Goal: Task Accomplishment & Management: Manage account settings

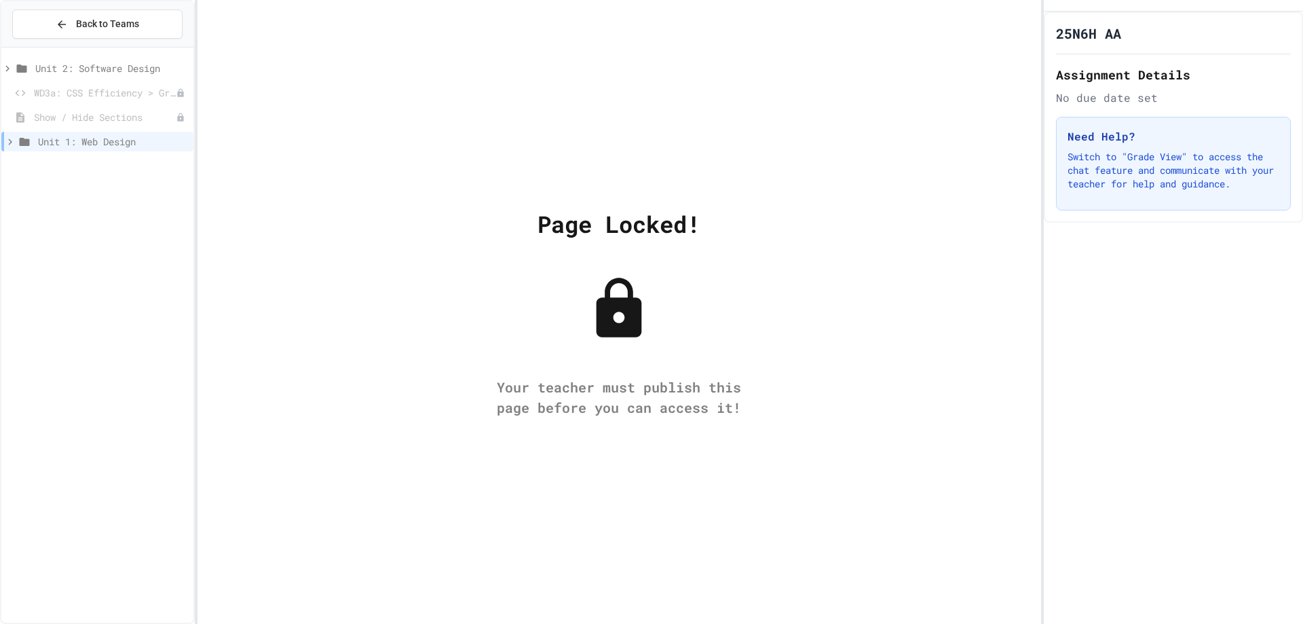
click at [79, 80] on div "Unit 2: Software Design" at bounding box center [97, 70] width 192 height 24
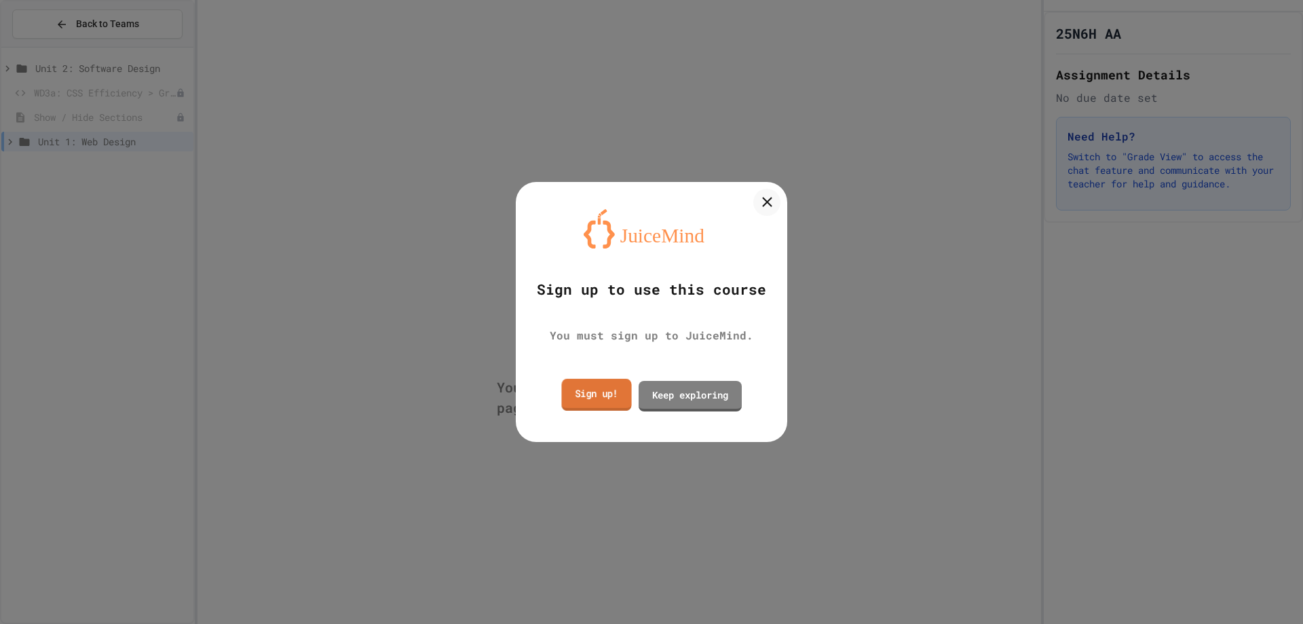
click at [609, 404] on link "Sign up!" at bounding box center [596, 395] width 70 height 32
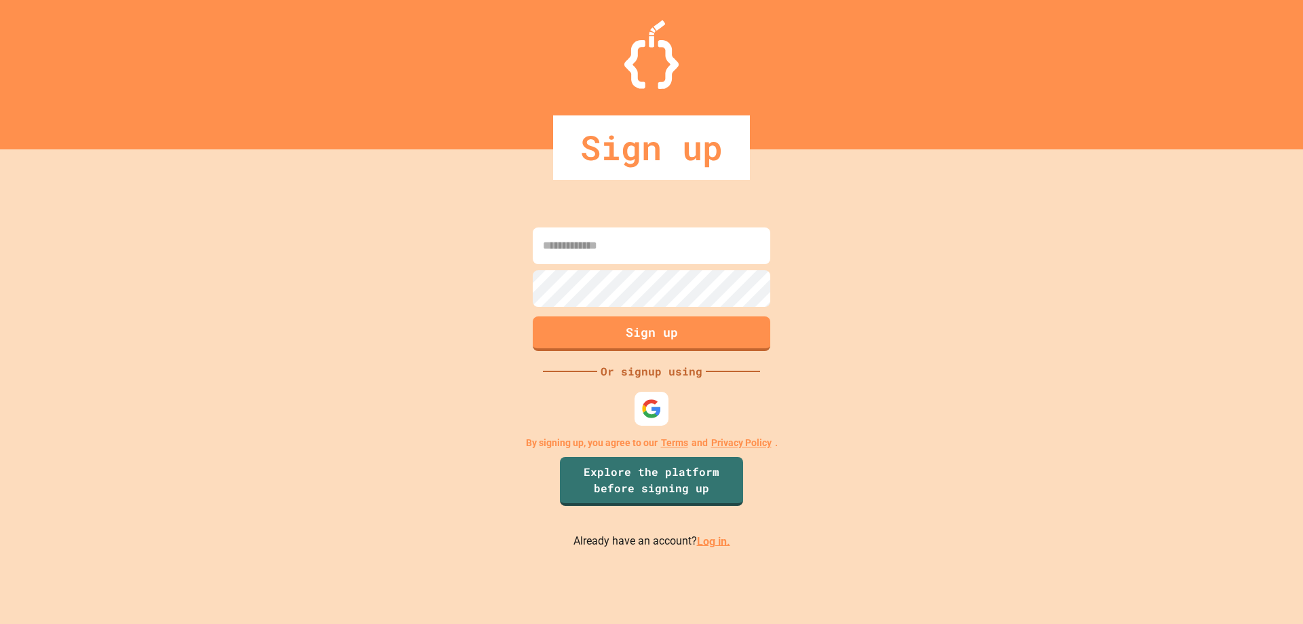
click at [583, 247] on input at bounding box center [651, 245] width 237 height 37
drag, startPoint x: 601, startPoint y: 372, endPoint x: 664, endPoint y: 377, distance: 64.0
click at [664, 377] on div "Or signup using" at bounding box center [651, 371] width 109 height 16
click at [671, 379] on div "Sign up Or signup using By signing up, you agree to our Terms and Privacy Polic…" at bounding box center [651, 386] width 1303 height 474
click at [706, 537] on link "Log in." at bounding box center [713, 540] width 33 height 13
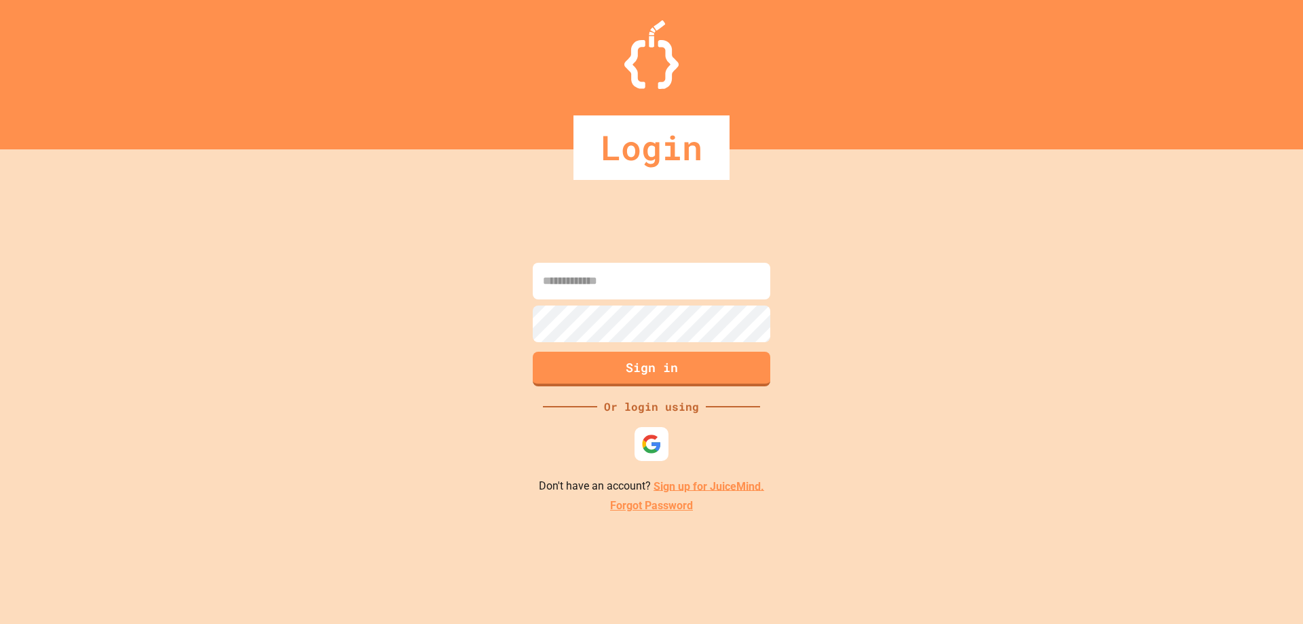
click at [653, 296] on input at bounding box center [651, 281] width 237 height 37
click at [642, 445] on img at bounding box center [652, 443] width 22 height 22
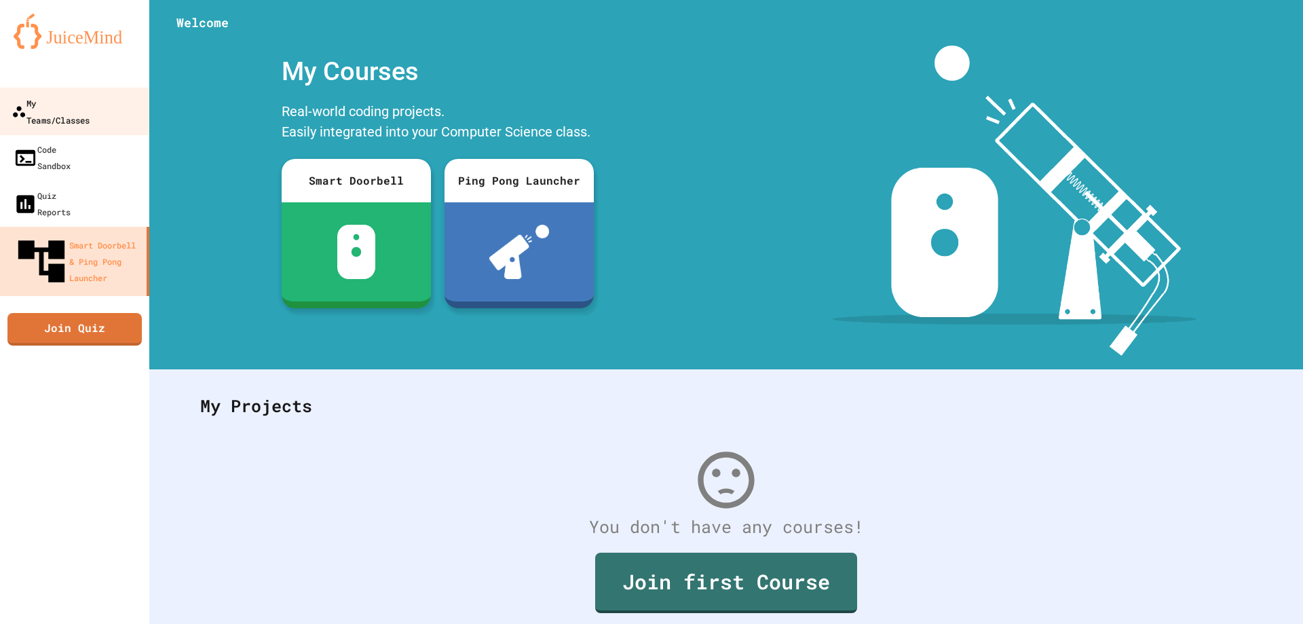
click at [46, 111] on div "My Teams/Classes" at bounding box center [51, 110] width 78 height 33
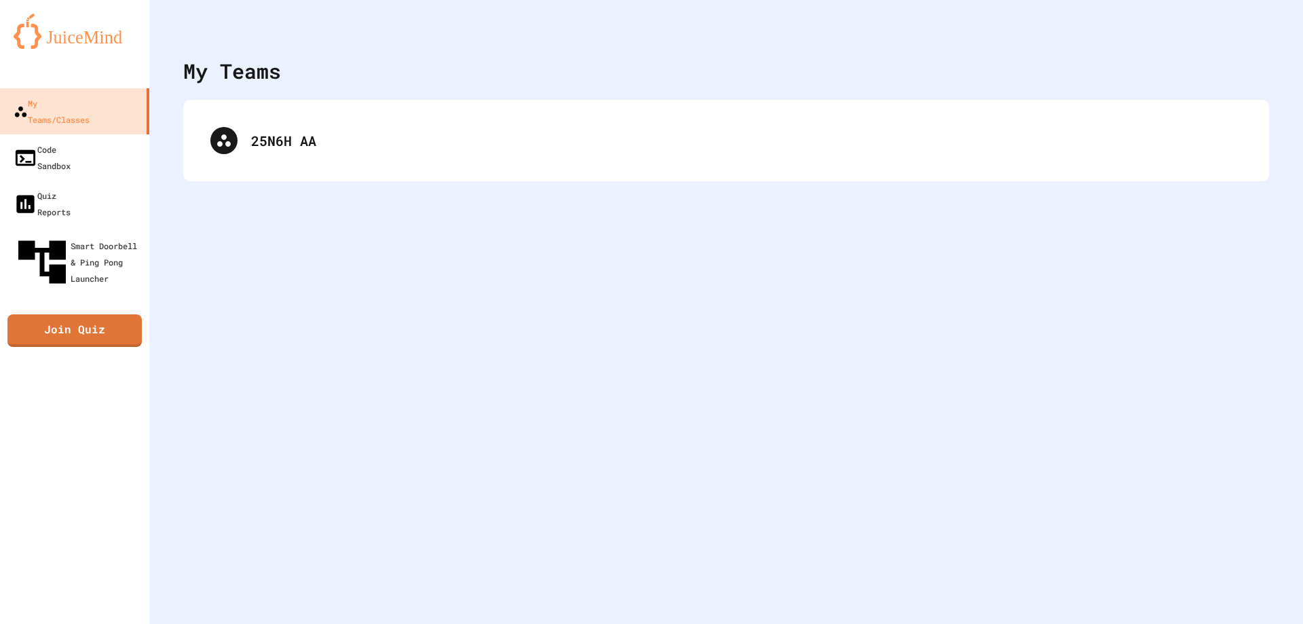
click at [273, 178] on div "25N6H AA" at bounding box center [726, 140] width 1086 height 81
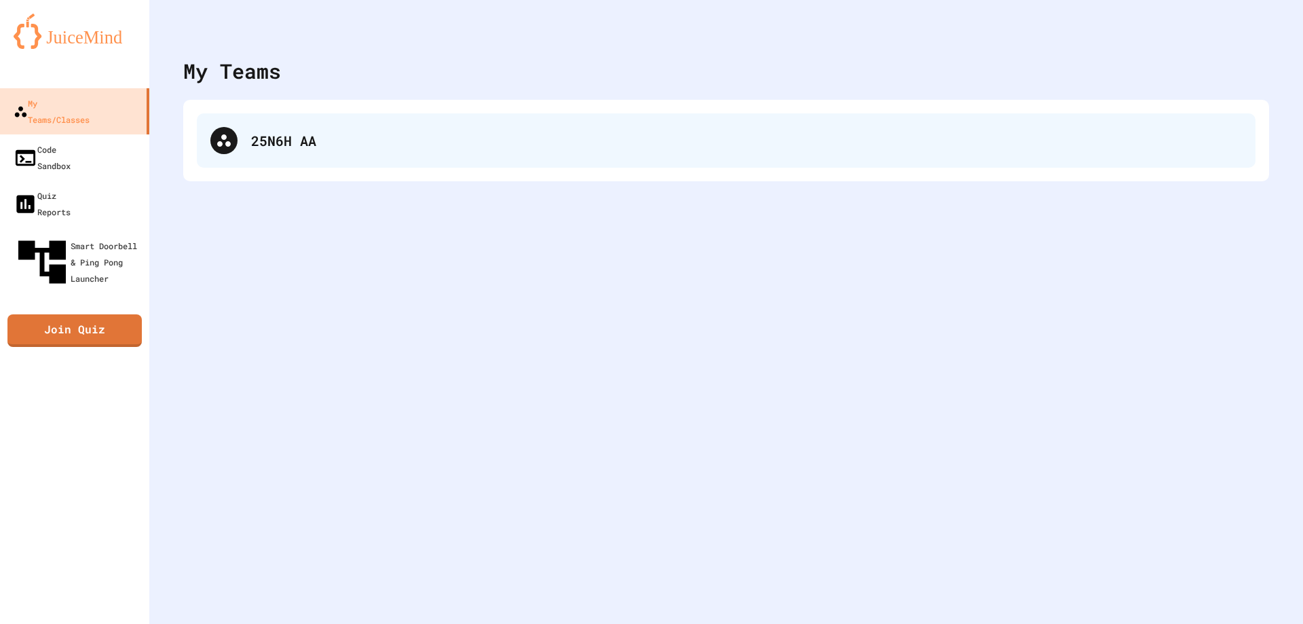
click at [273, 149] on div "25N6H AA" at bounding box center [746, 140] width 991 height 20
